Goal: Navigation & Orientation: Find specific page/section

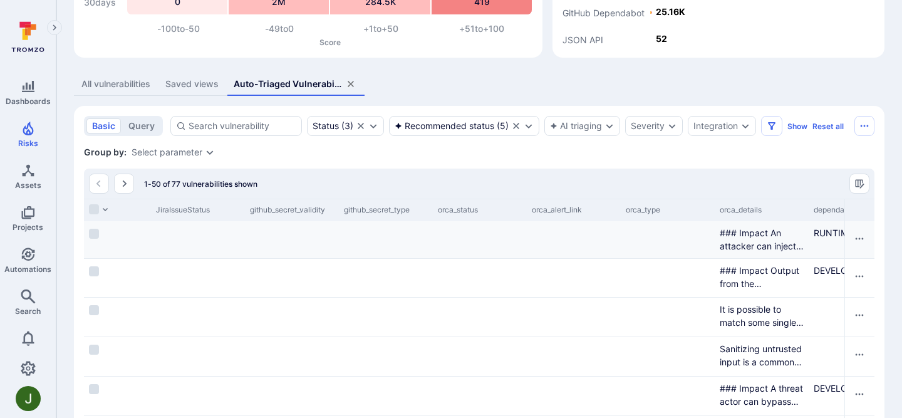
scroll to position [0, 4181]
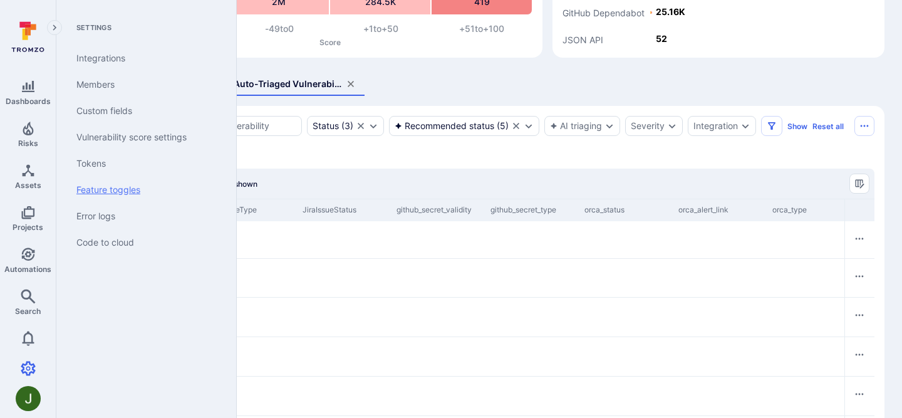
click at [139, 191] on link "Feature toggles" at bounding box center [143, 190] width 155 height 26
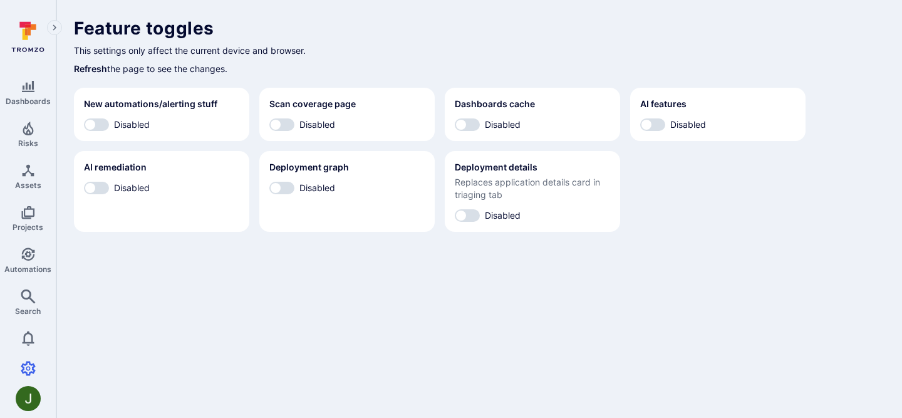
click at [348, 335] on body "Dashboards Risks Assets Projects Automations Search 0 Settings Integrations Mem…" at bounding box center [451, 209] width 902 height 418
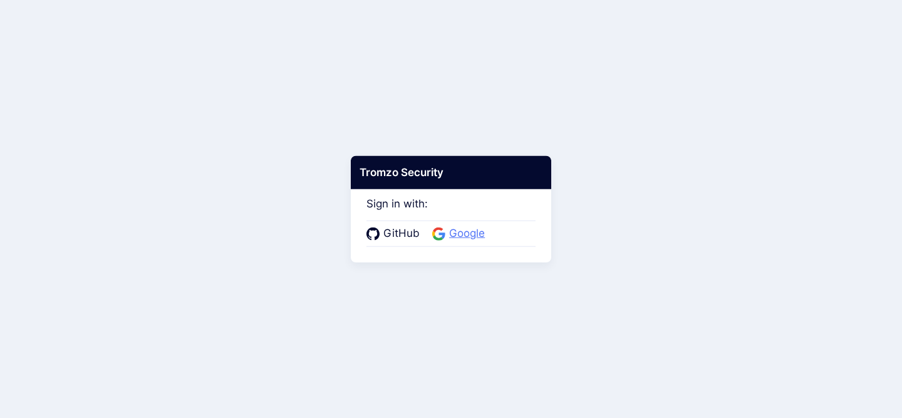
click at [461, 236] on span "Google" at bounding box center [467, 234] width 43 height 16
